Goal: Information Seeking & Learning: Learn about a topic

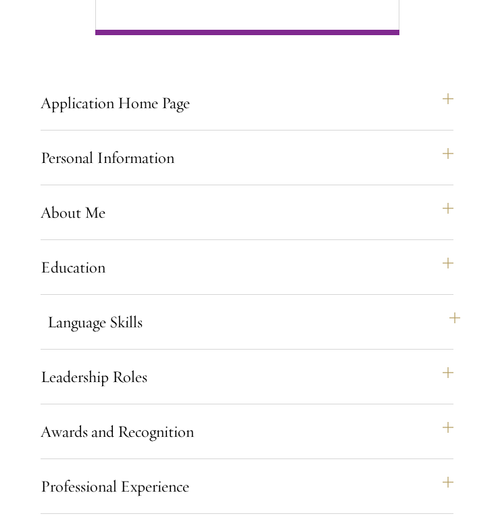
scroll to position [1128, 0]
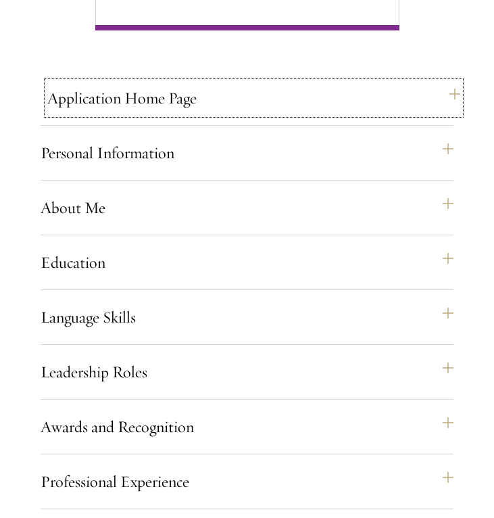
click at [441, 114] on button "Application Home Page" at bounding box center [253, 98] width 413 height 32
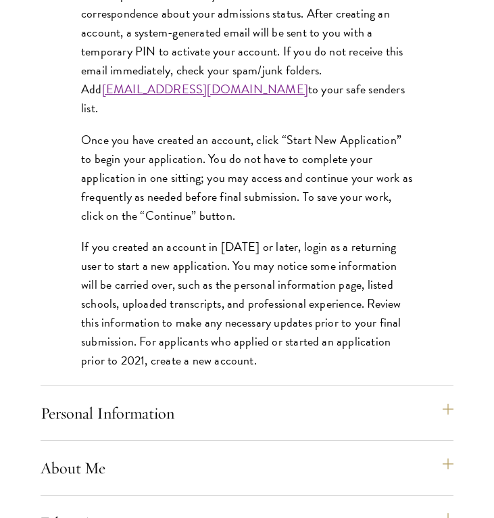
scroll to position [1483, 0]
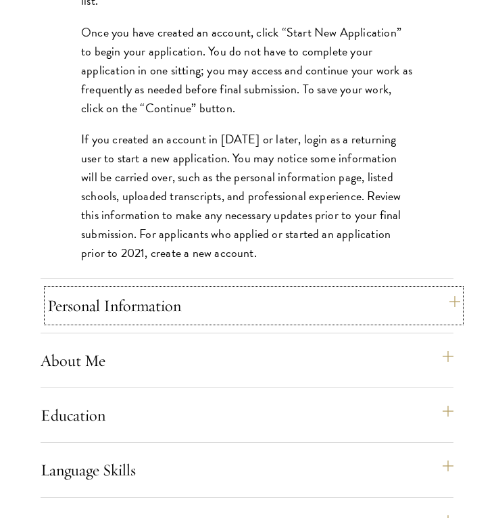
click at [345, 316] on button "Personal Information" at bounding box center [253, 305] width 413 height 32
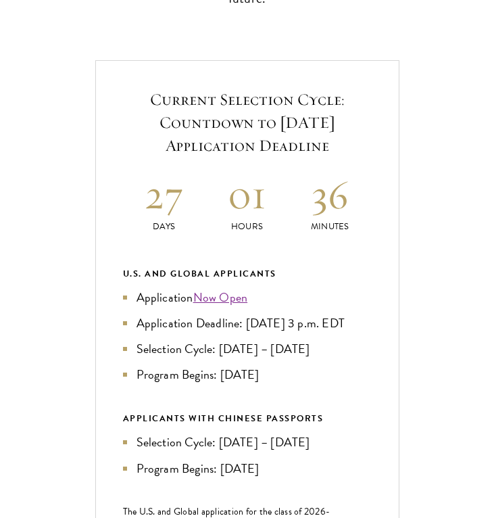
scroll to position [0, 0]
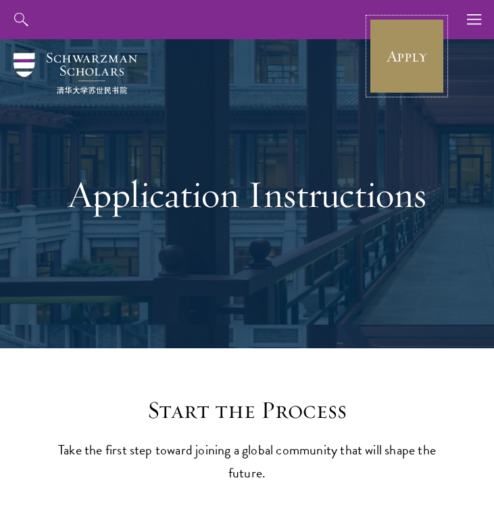
click at [412, 72] on link "Apply" at bounding box center [407, 56] width 76 height 76
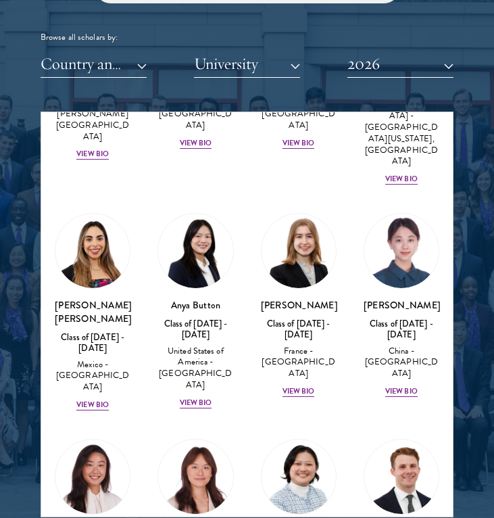
scroll to position [1242, 0]
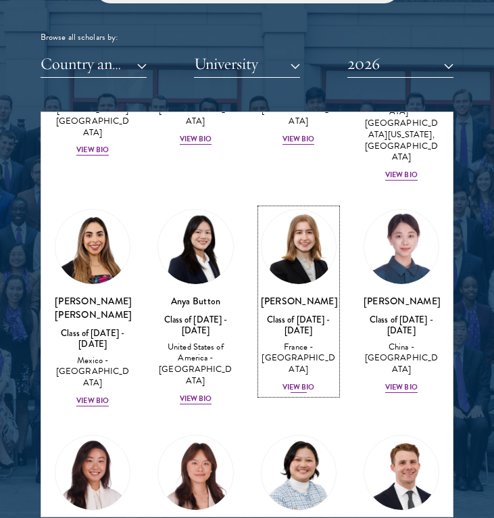
click at [300, 382] on div "View Bio" at bounding box center [299, 387] width 32 height 11
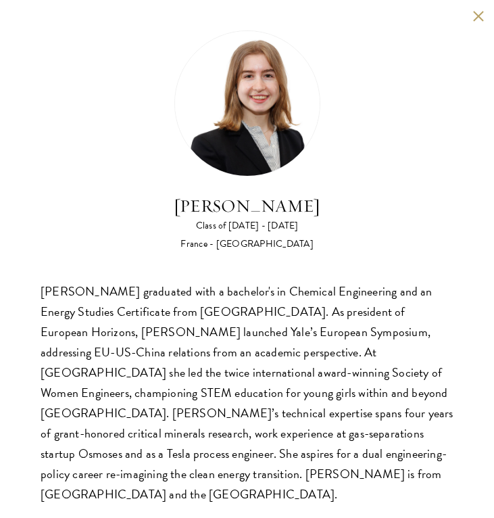
scroll to position [2376, 0]
click at [477, 12] on button at bounding box center [478, 15] width 11 height 11
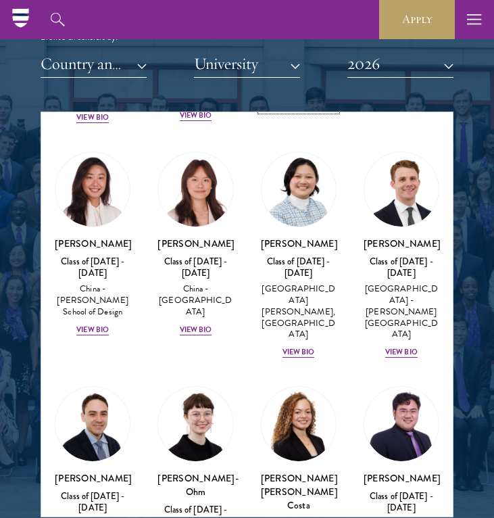
scroll to position [1528, 0]
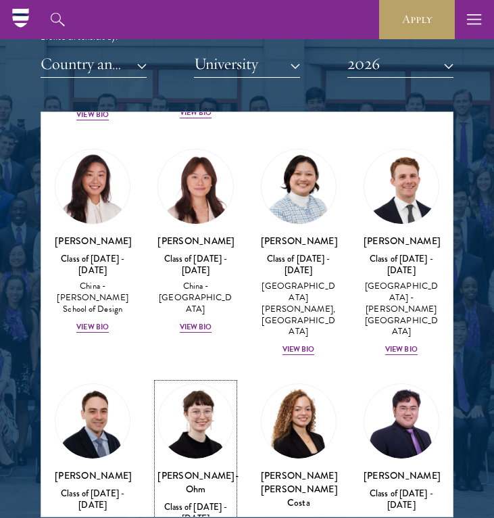
click at [201, 469] on h3 "[PERSON_NAME]-Ohm" at bounding box center [196, 482] width 76 height 27
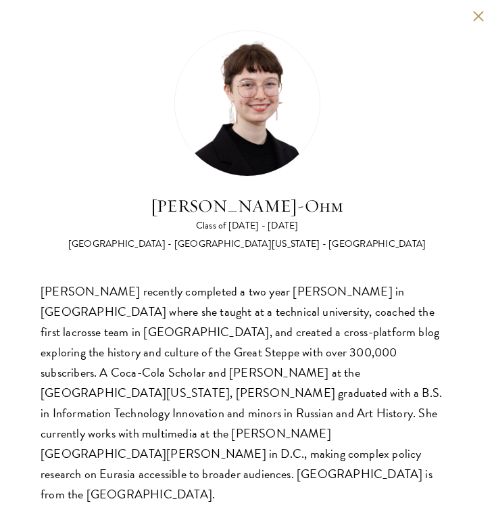
scroll to position [1639, 0]
click at [481, 21] on button at bounding box center [478, 15] width 11 height 11
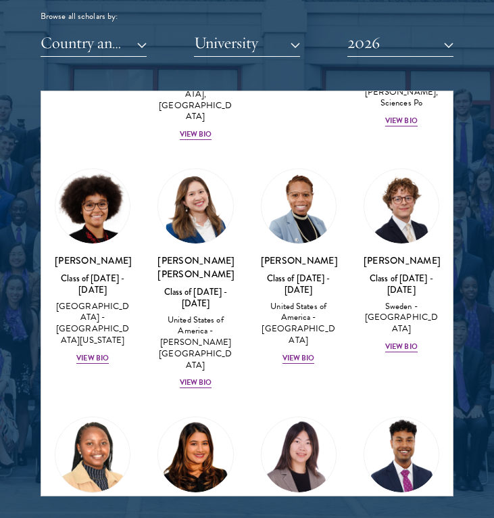
scroll to position [2258, 0]
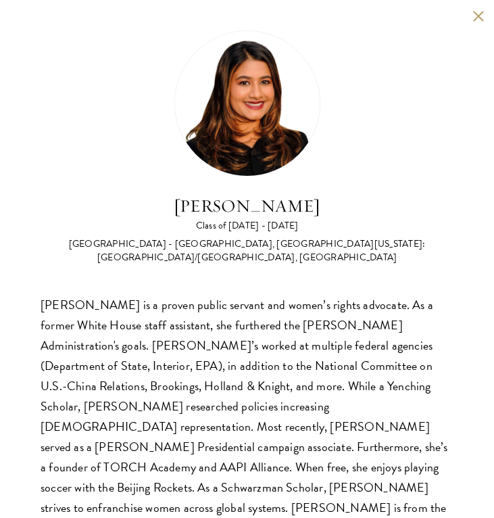
scroll to position [10, 0]
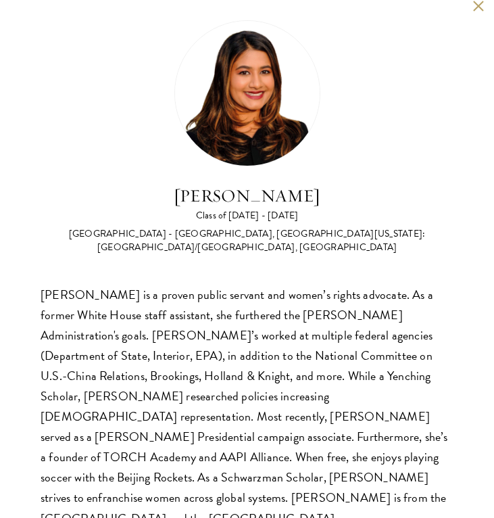
click at [479, 10] on button at bounding box center [478, 5] width 11 height 11
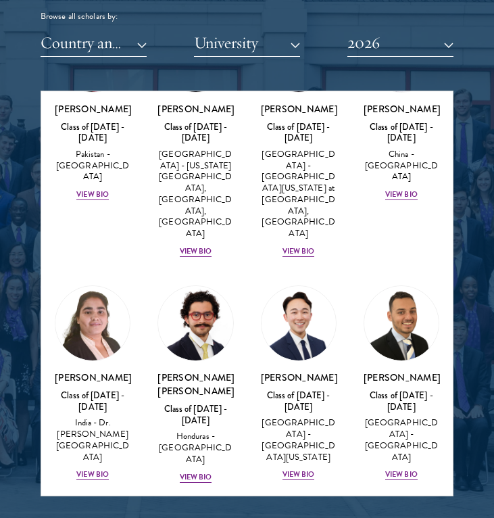
scroll to position [3492, 0]
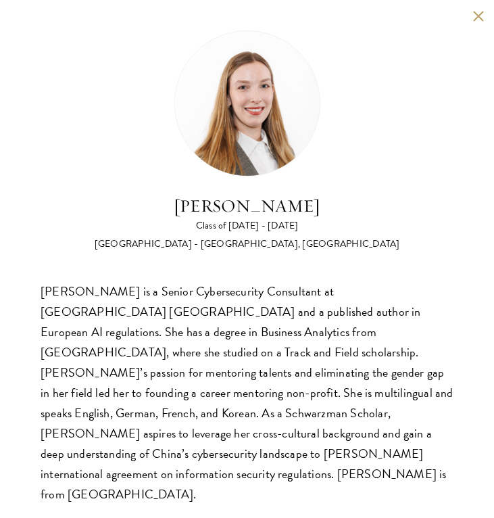
scroll to position [1678, 0]
click at [479, 16] on button at bounding box center [478, 15] width 11 height 11
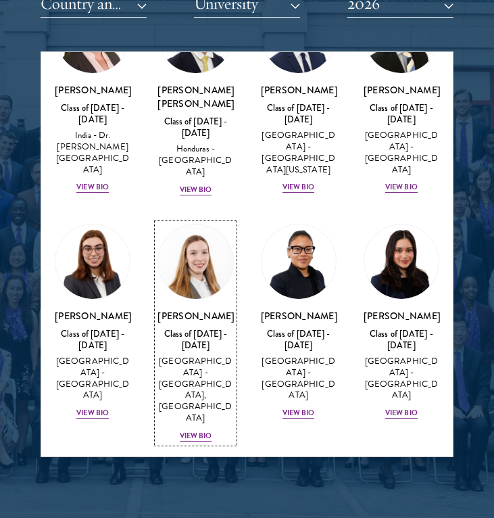
scroll to position [3690, 0]
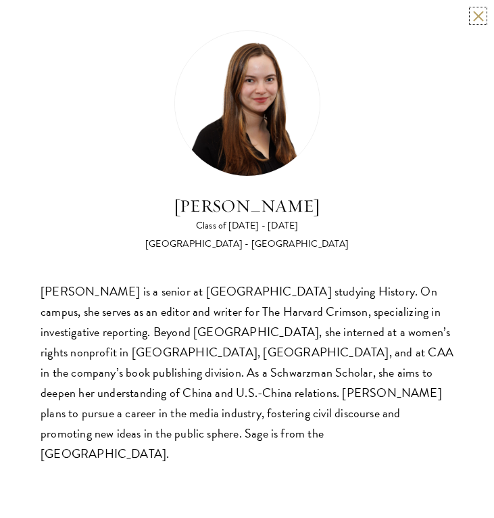
scroll to position [1697, 0]
click at [373, 351] on div "[PERSON_NAME] is a senior at [GEOGRAPHIC_DATA] studying History. On campus, she…" at bounding box center [247, 372] width 413 height 183
drag, startPoint x: 335, startPoint y: 352, endPoint x: 384, endPoint y: 415, distance: 79.5
click at [385, 416] on div "[PERSON_NAME] is a senior at [GEOGRAPHIC_DATA] studying History. On campus, she…" at bounding box center [247, 372] width 413 height 183
click at [332, 335] on div "[PERSON_NAME] is a senior at [GEOGRAPHIC_DATA] studying History. On campus, she…" at bounding box center [247, 372] width 413 height 183
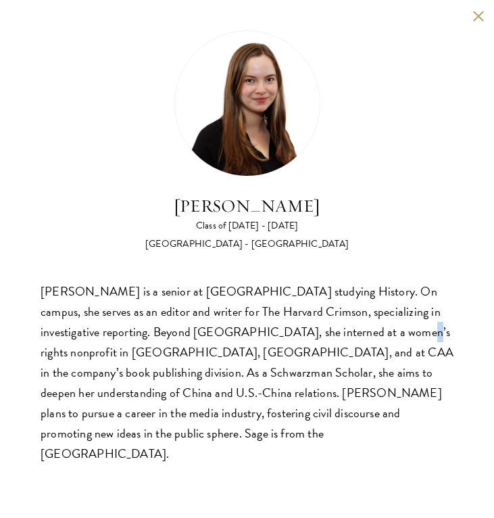
click at [332, 335] on div "[PERSON_NAME] is a senior at [GEOGRAPHIC_DATA] studying History. On campus, she…" at bounding box center [247, 372] width 413 height 183
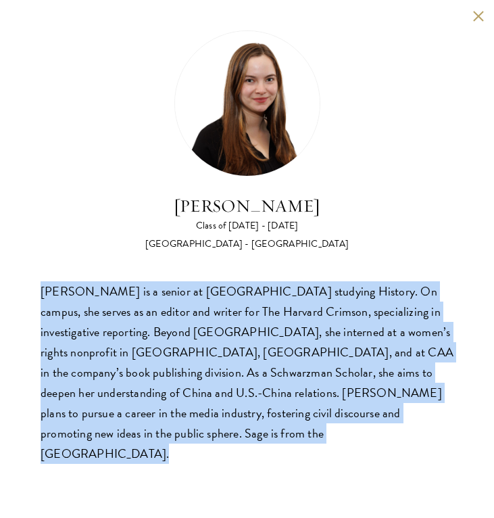
click at [332, 335] on div "[PERSON_NAME] is a senior at [GEOGRAPHIC_DATA] studying History. On campus, she…" at bounding box center [247, 372] width 413 height 183
copy body "[PERSON_NAME] is a senior at [GEOGRAPHIC_DATA] studying History. On campus, she…"
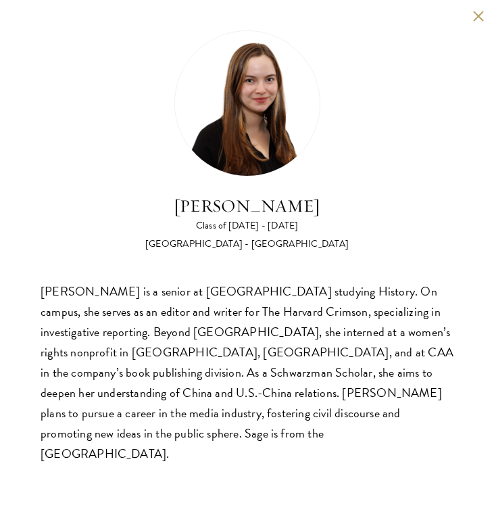
click at [129, 45] on div "[PERSON_NAME] Class of [DATE] - [DATE] [GEOGRAPHIC_DATA] - [GEOGRAPHIC_DATA]" at bounding box center [247, 140] width 413 height 220
click at [479, 20] on button at bounding box center [478, 15] width 11 height 11
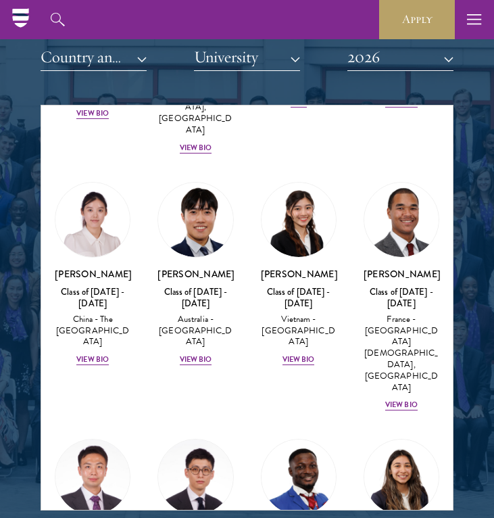
scroll to position [4829, 0]
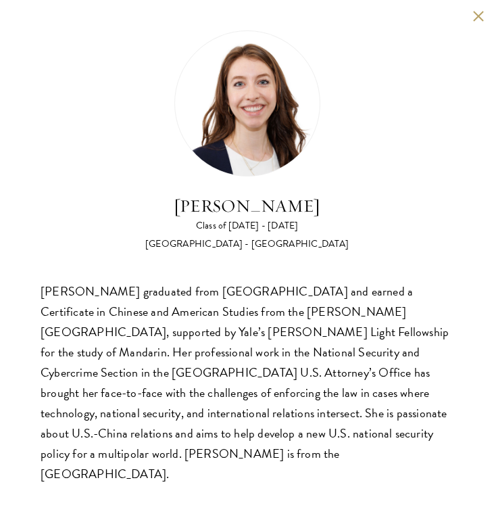
click at [310, 368] on div "[PERSON_NAME] graduated from [GEOGRAPHIC_DATA] and earned a Certificate in Chin…" at bounding box center [247, 382] width 413 height 203
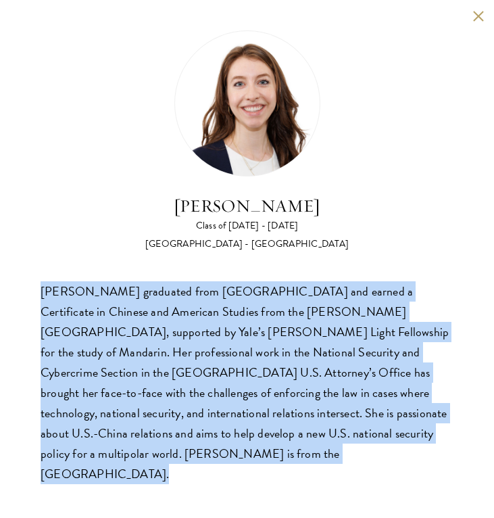
click at [310, 368] on div "[PERSON_NAME] graduated from [GEOGRAPHIC_DATA] and earned a Certificate in Chin…" at bounding box center [247, 382] width 413 height 203
copy body "[PERSON_NAME] graduated from [GEOGRAPHIC_DATA] and earned a Certificate in Chin…"
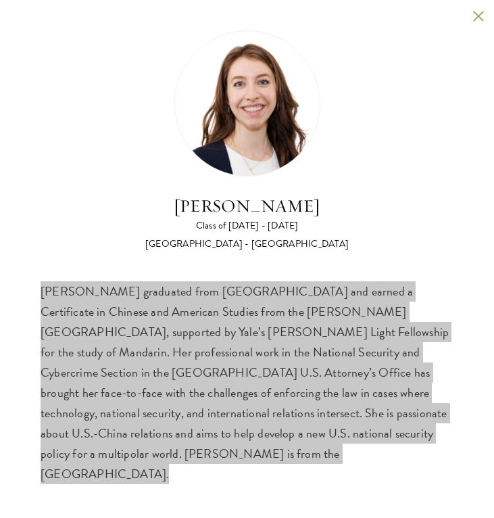
scroll to position [1666, 0]
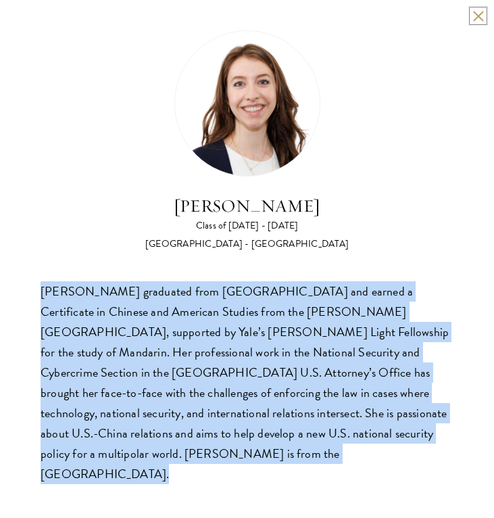
click at [477, 16] on button at bounding box center [478, 15] width 11 height 11
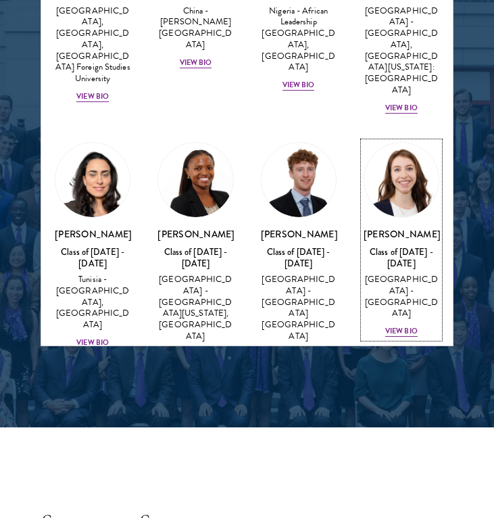
scroll to position [1799, 0]
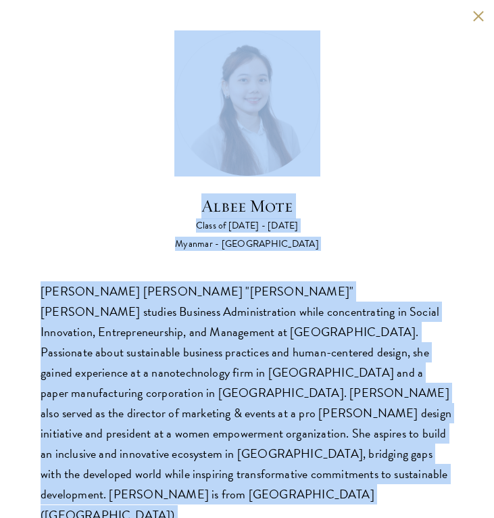
click at [301, 340] on div "[PERSON_NAME] [PERSON_NAME] "[PERSON_NAME]" [PERSON_NAME] studies Business Admi…" at bounding box center [247, 403] width 413 height 244
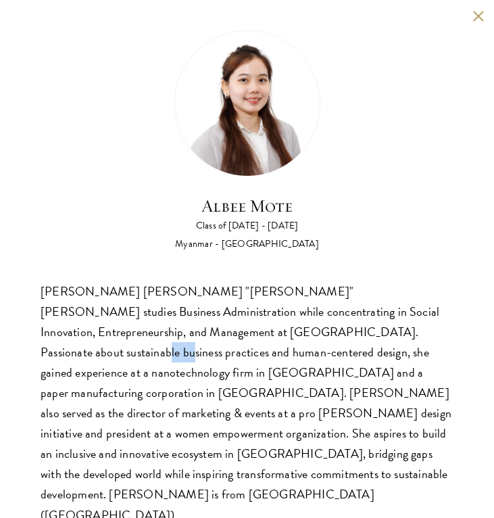
click at [301, 340] on div "[PERSON_NAME] [PERSON_NAME] "[PERSON_NAME]" [PERSON_NAME] studies Business Admi…" at bounding box center [247, 403] width 413 height 244
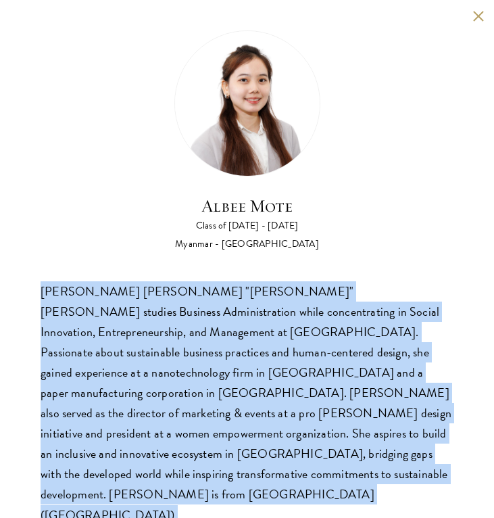
click at [301, 340] on div "[PERSON_NAME] [PERSON_NAME] "[PERSON_NAME]" [PERSON_NAME] studies Business Admi…" at bounding box center [247, 403] width 413 height 244
click at [185, 134] on img at bounding box center [247, 103] width 146 height 146
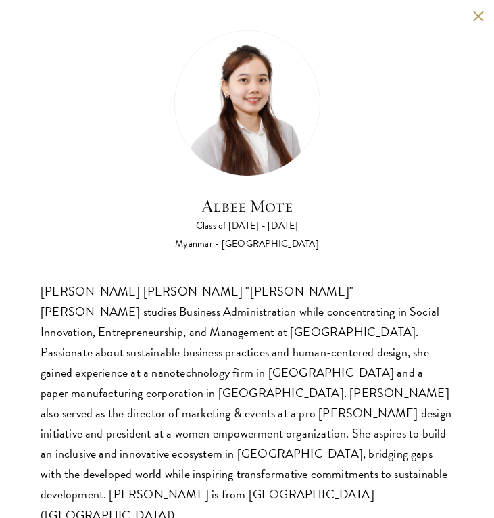
click at [179, 299] on div "[PERSON_NAME] [PERSON_NAME] "[PERSON_NAME]" [PERSON_NAME] studies Business Admi…" at bounding box center [247, 403] width 413 height 244
click at [481, 16] on button at bounding box center [478, 15] width 11 height 11
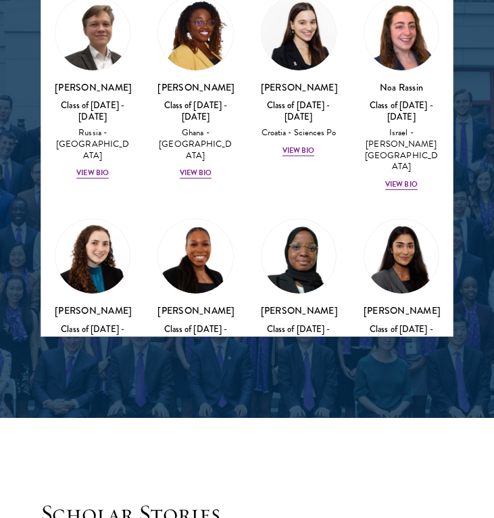
scroll to position [6465, 0]
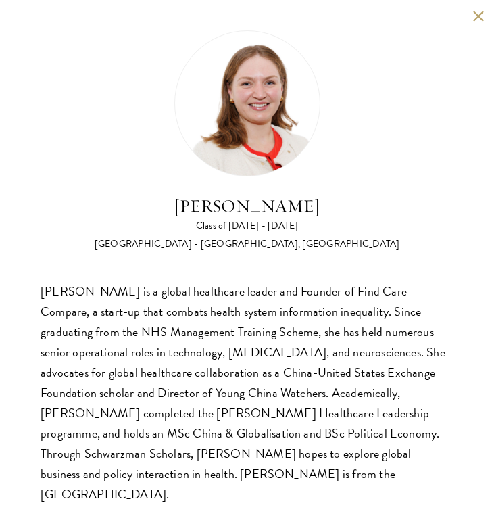
scroll to position [1909, 0]
drag, startPoint x: 316, startPoint y: 369, endPoint x: 229, endPoint y: 372, distance: 87.3
click at [229, 372] on div "[PERSON_NAME] is a global healthcare leader and Founder of Find Care Compare, a…" at bounding box center [247, 393] width 413 height 224
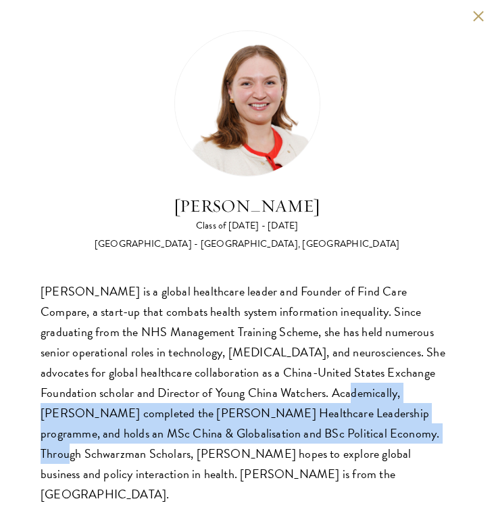
drag, startPoint x: 281, startPoint y: 392, endPoint x: 291, endPoint y: 425, distance: 34.0
click at [291, 425] on div "[PERSON_NAME] is a global healthcare leader and Founder of Find Care Compare, a…" at bounding box center [247, 393] width 413 height 224
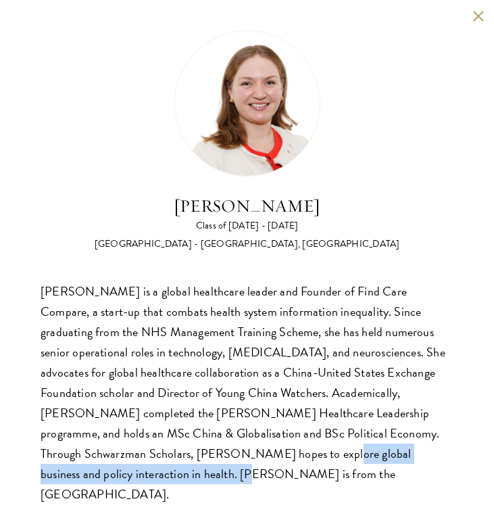
drag, startPoint x: 181, startPoint y: 456, endPoint x: 460, endPoint y: 456, distance: 279.3
click at [461, 456] on div "[PERSON_NAME] Class of [DATE] - [DATE] [GEOGRAPHIC_DATA] - [GEOGRAPHIC_DATA], […" at bounding box center [247, 268] width 494 height 536
copy div "xplore global business and policy interaction in health."
